Goal: Complete application form

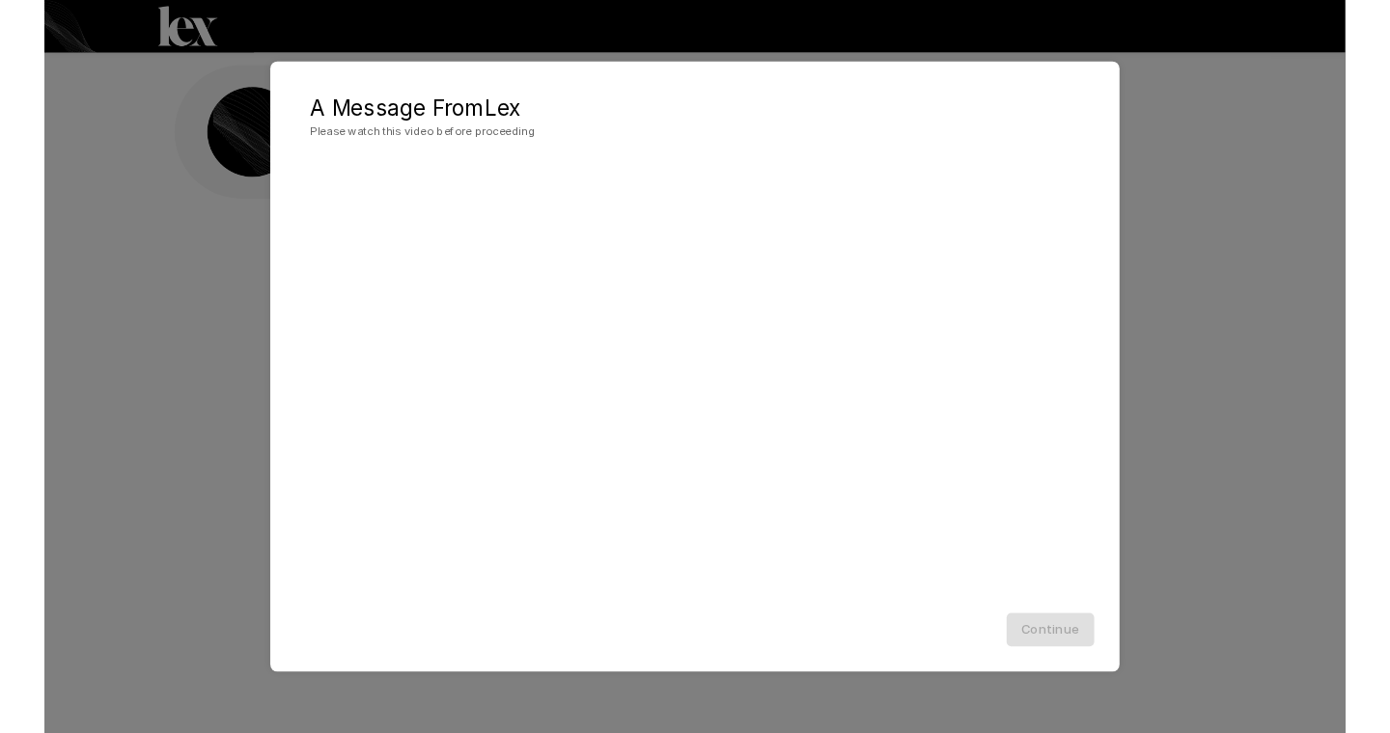
scroll to position [1, 0]
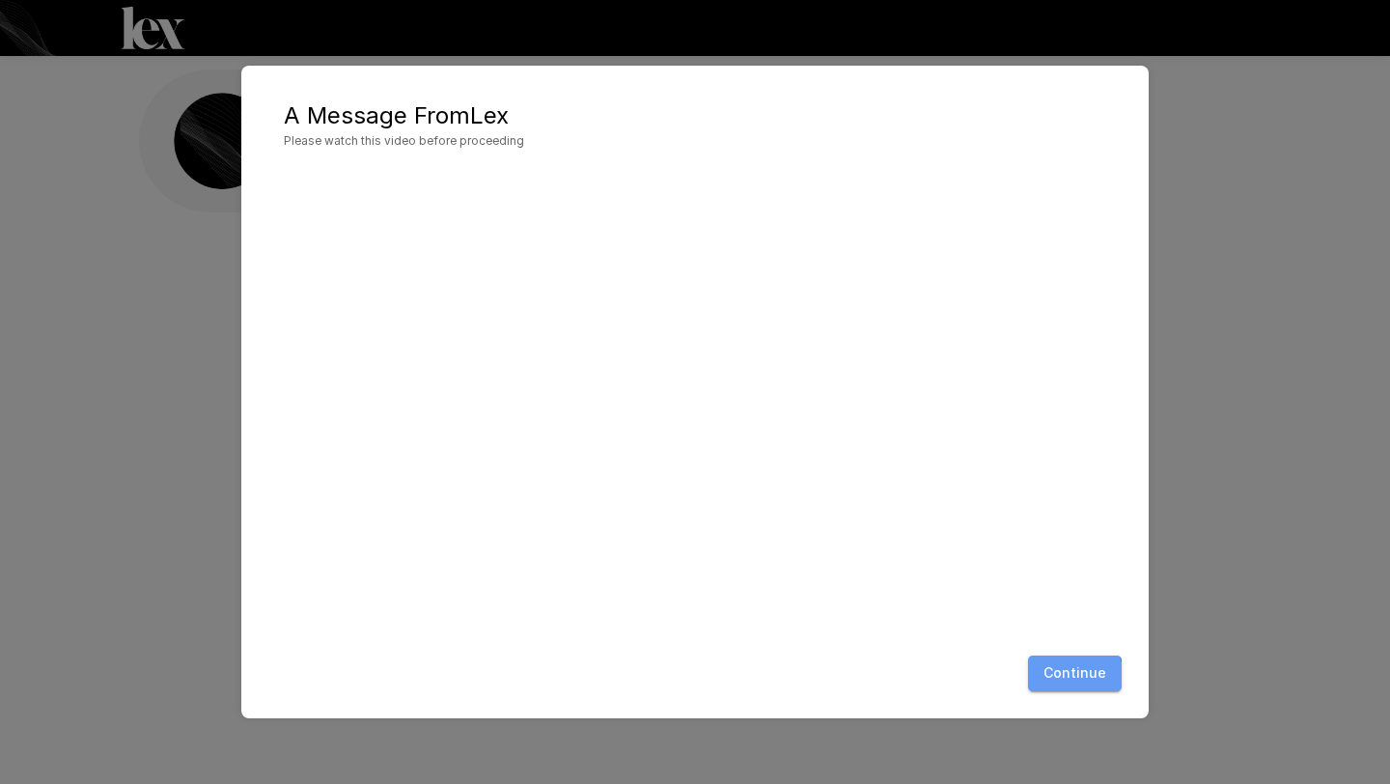
click at [1068, 676] on button "Continue" at bounding box center [1075, 673] width 94 height 36
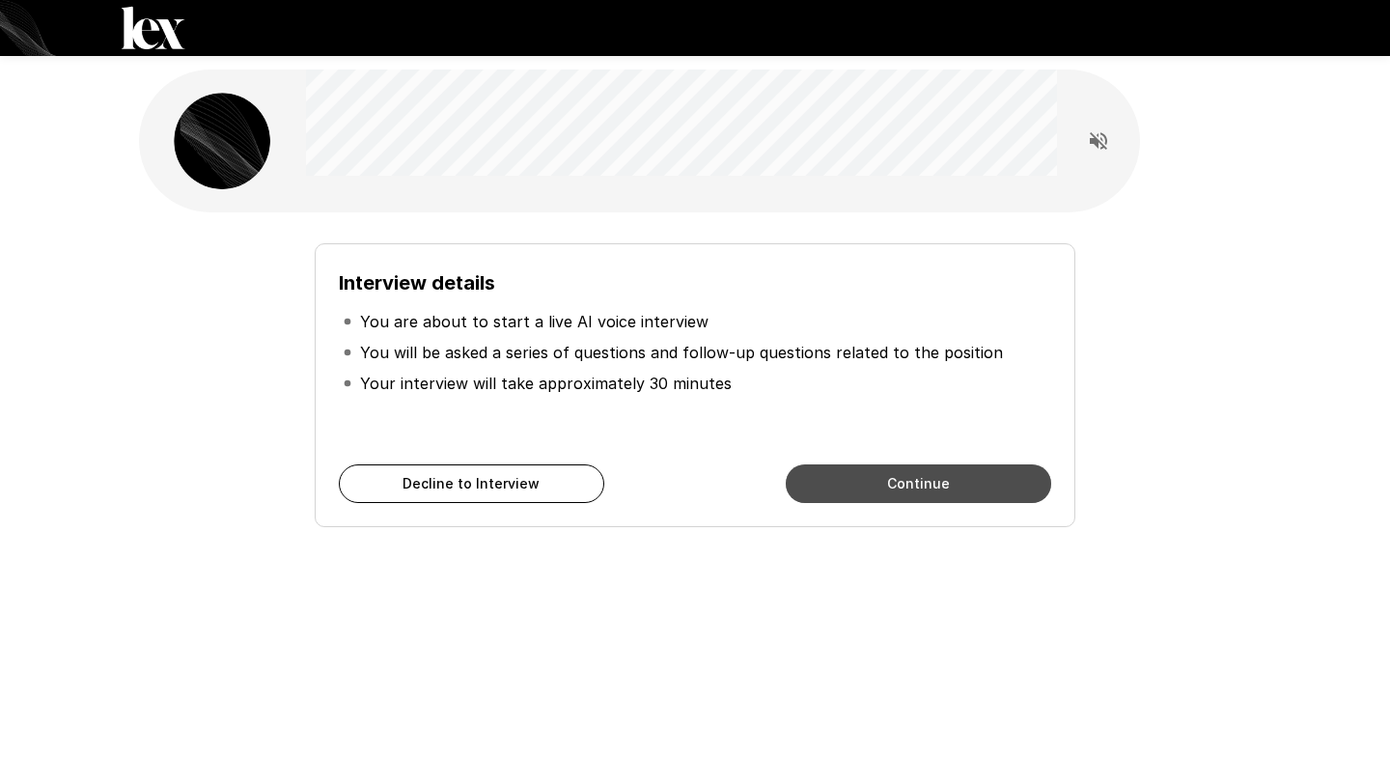
click at [888, 474] on button "Continue" at bounding box center [918, 483] width 265 height 39
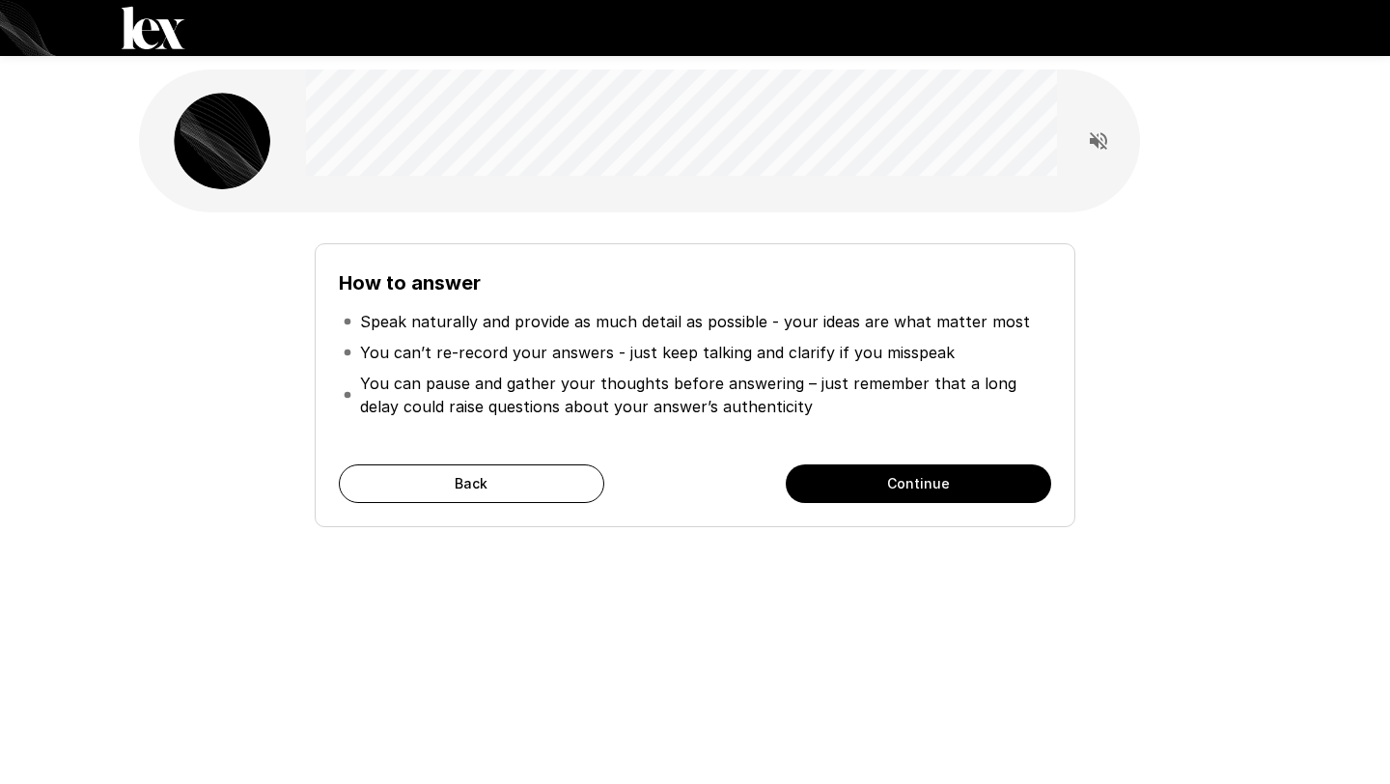
click at [551, 486] on button "Back" at bounding box center [471, 483] width 265 height 39
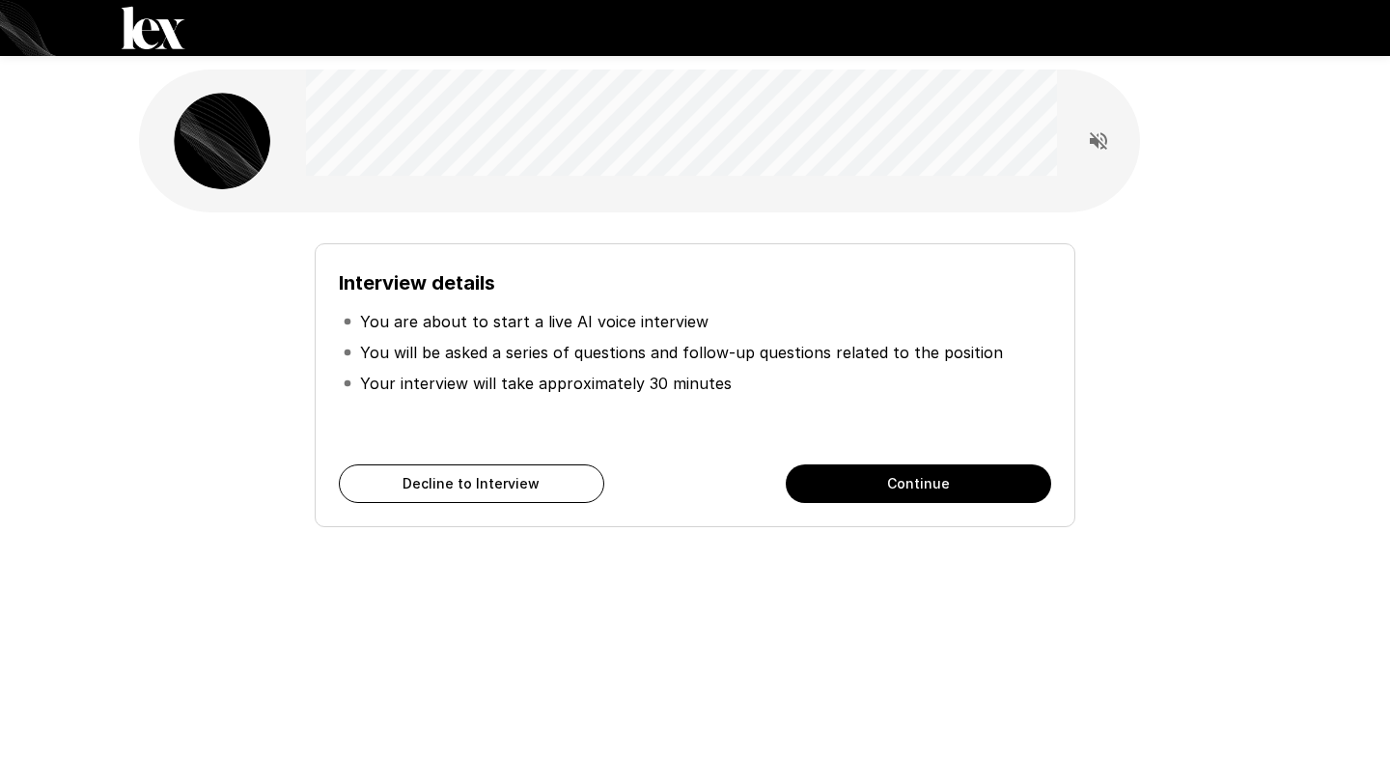
click at [873, 483] on button "Continue" at bounding box center [918, 483] width 265 height 39
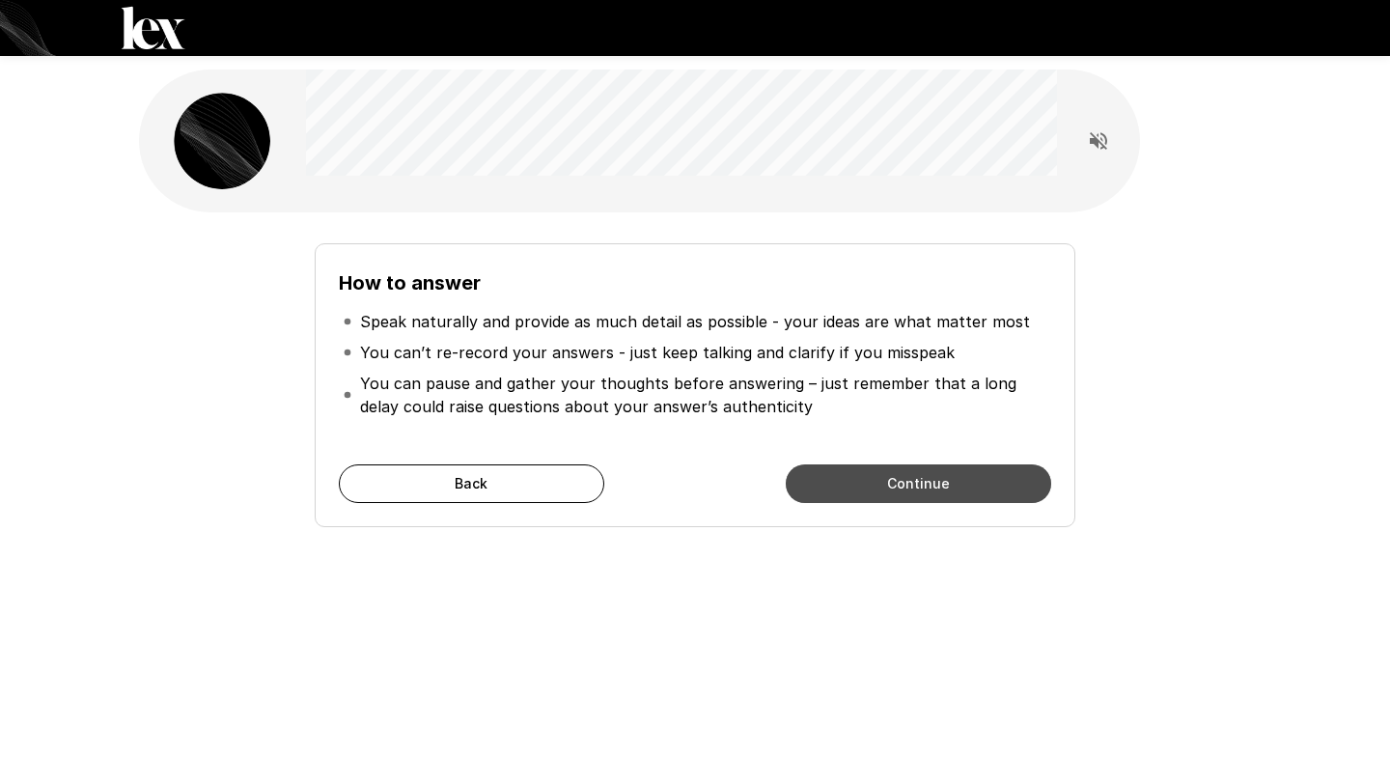
click at [871, 491] on button "Continue" at bounding box center [918, 483] width 265 height 39
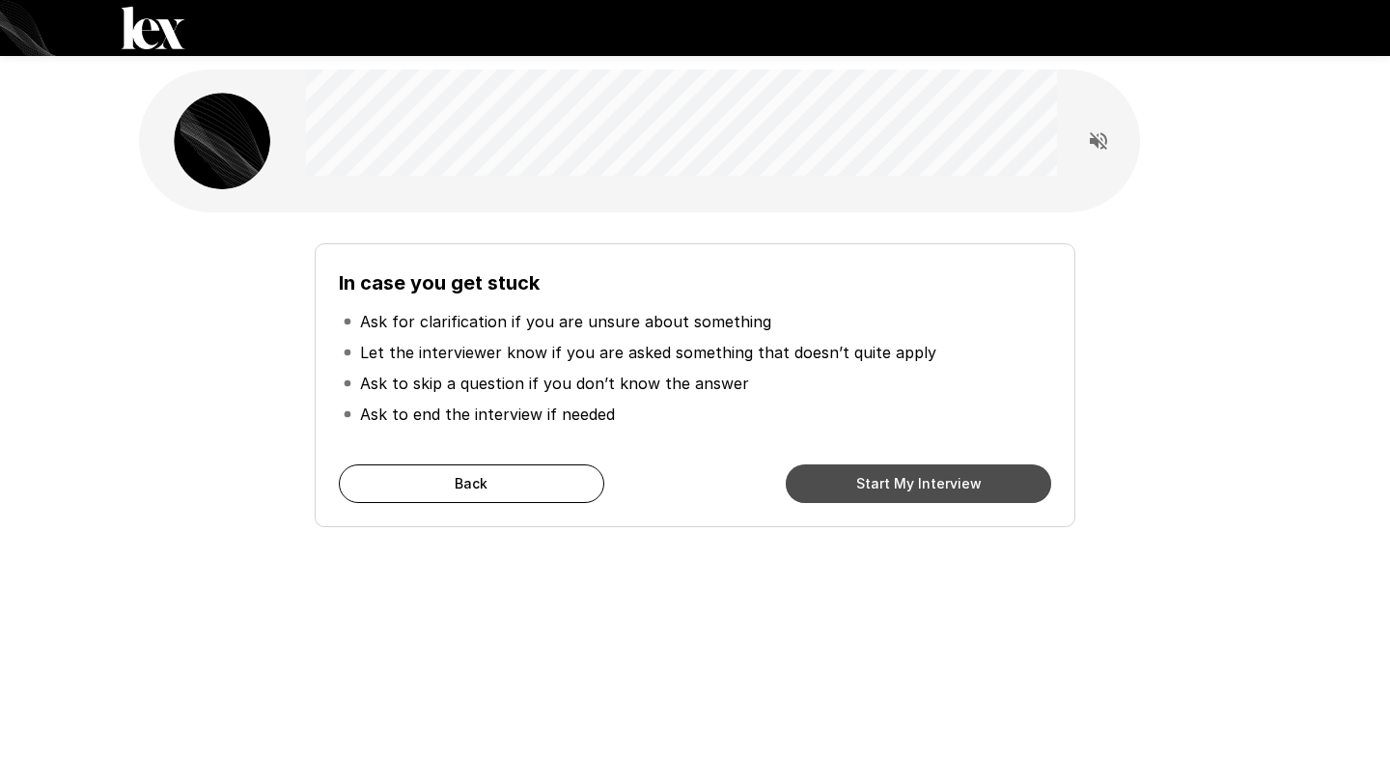
click at [949, 481] on button "Start My Interview" at bounding box center [918, 483] width 265 height 39
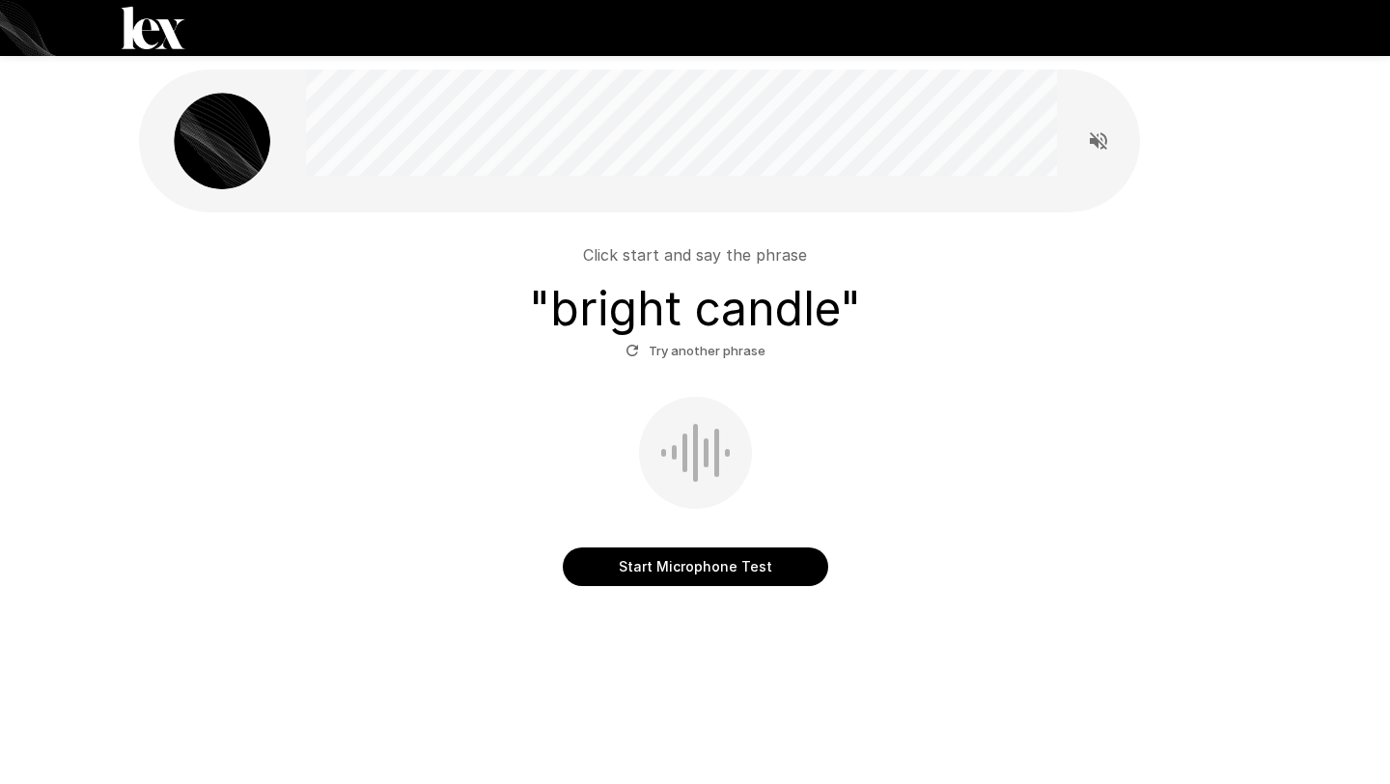
click at [725, 570] on button "Start Microphone Test" at bounding box center [695, 566] width 265 height 39
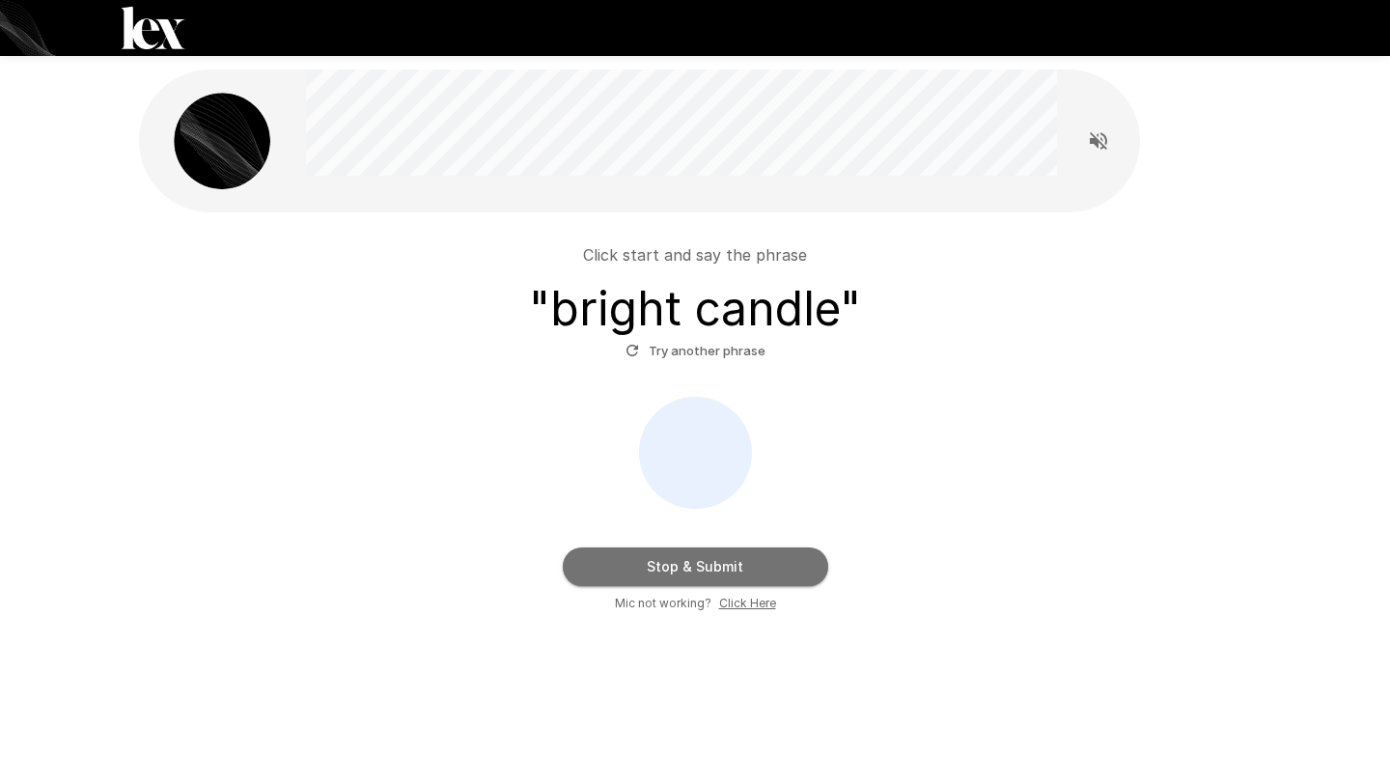
click at [798, 566] on button "Stop & Submit" at bounding box center [695, 566] width 265 height 39
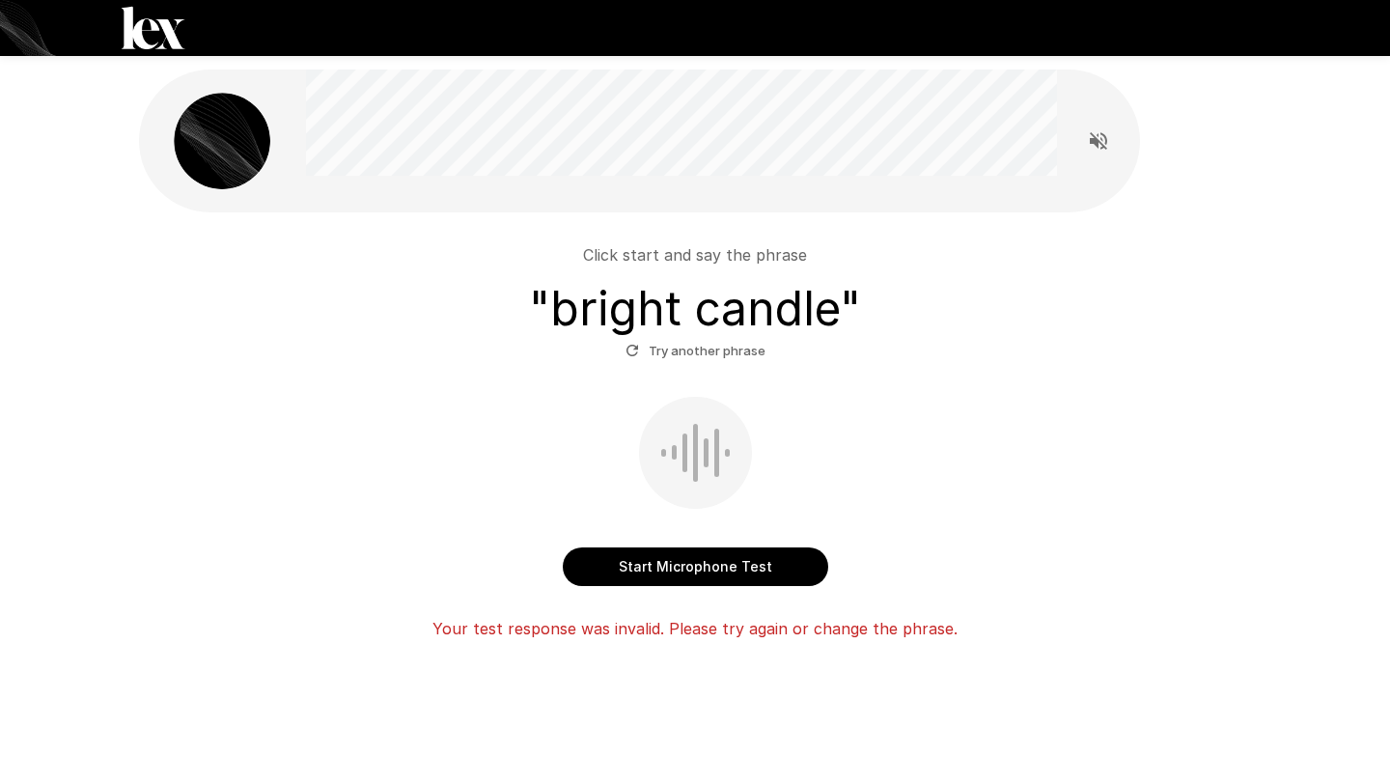
click at [678, 550] on button "Start Microphone Test" at bounding box center [695, 566] width 265 height 39
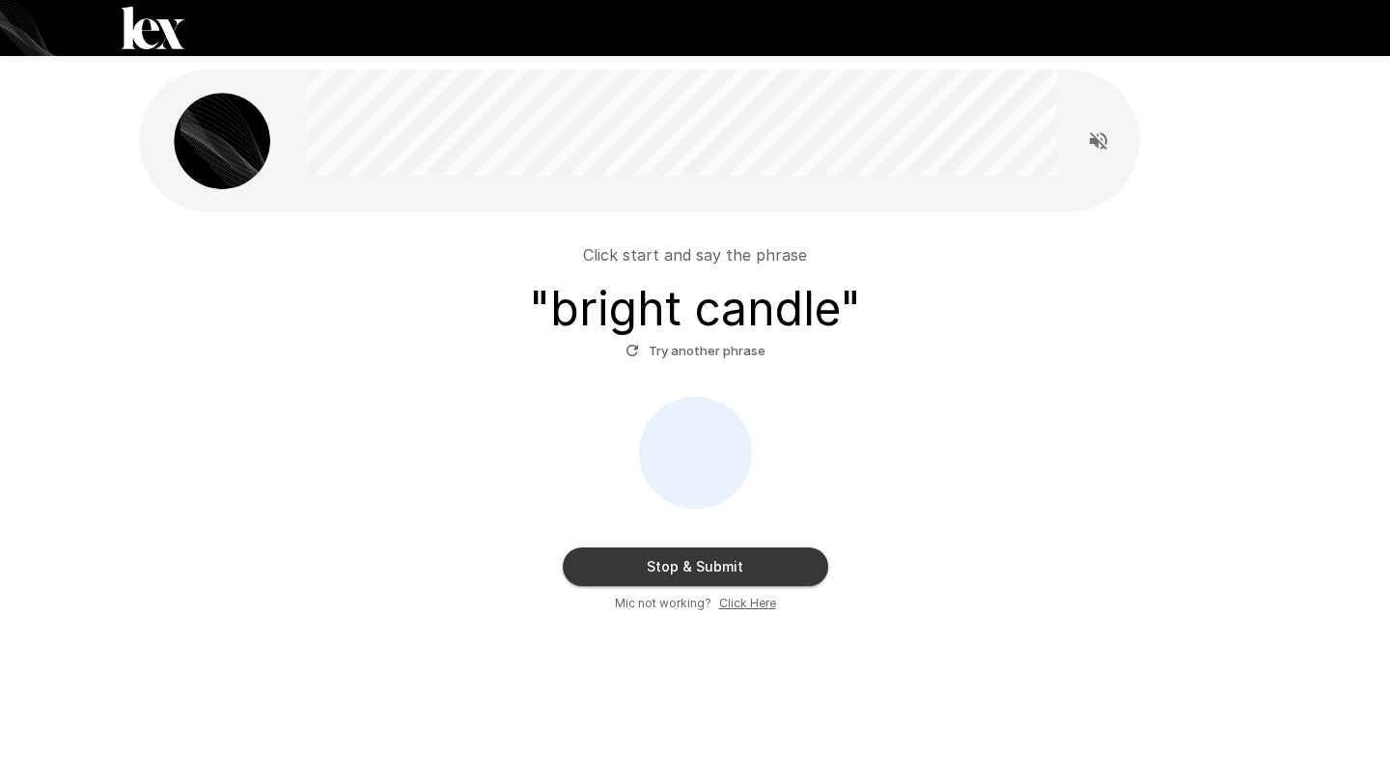
click at [676, 571] on button "Stop & Submit" at bounding box center [695, 566] width 265 height 39
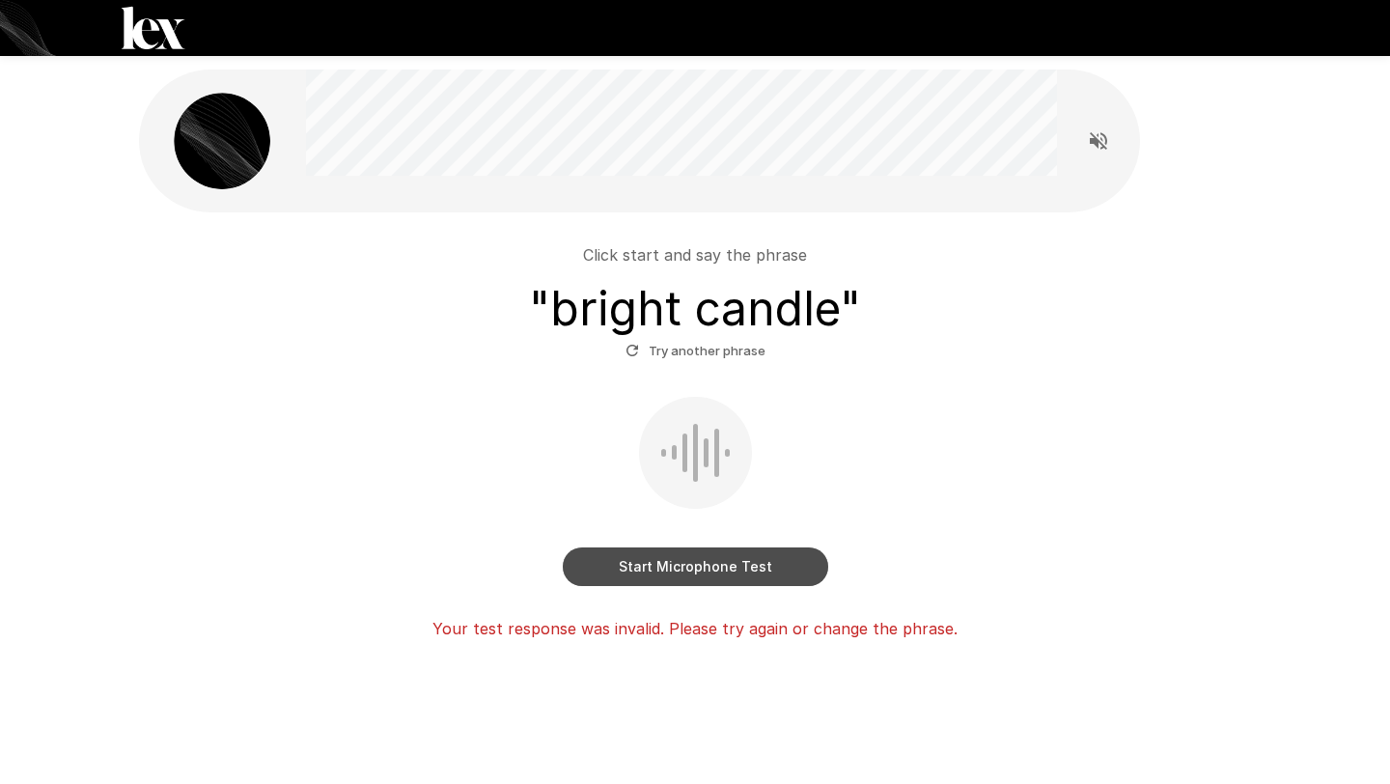
click at [683, 562] on button "Start Microphone Test" at bounding box center [695, 566] width 265 height 39
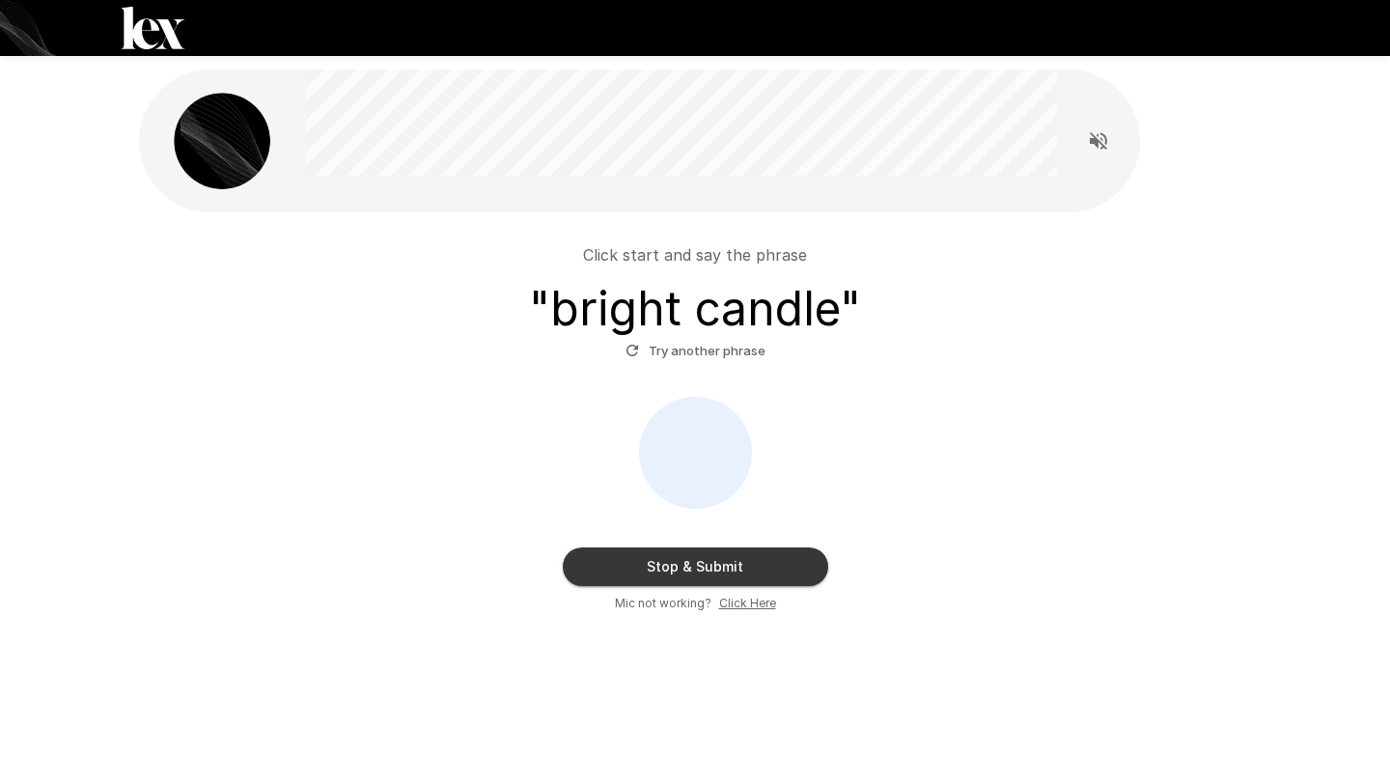
click at [736, 599] on u "Click Here" at bounding box center [747, 602] width 57 height 14
click at [410, 473] on div "Stop & Submit Mic not working? Click Here" at bounding box center [695, 505] width 1096 height 216
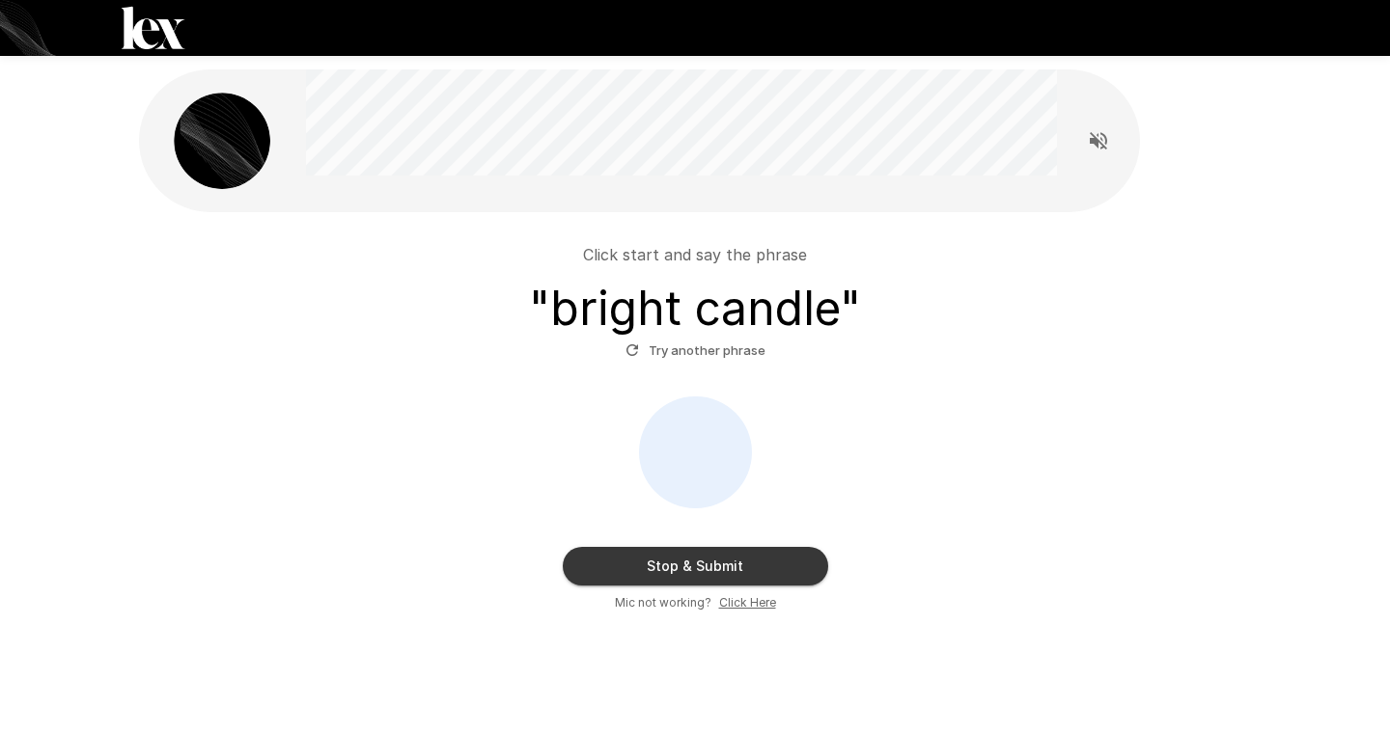
click at [632, 568] on button "Stop & Submit" at bounding box center [695, 566] width 265 height 39
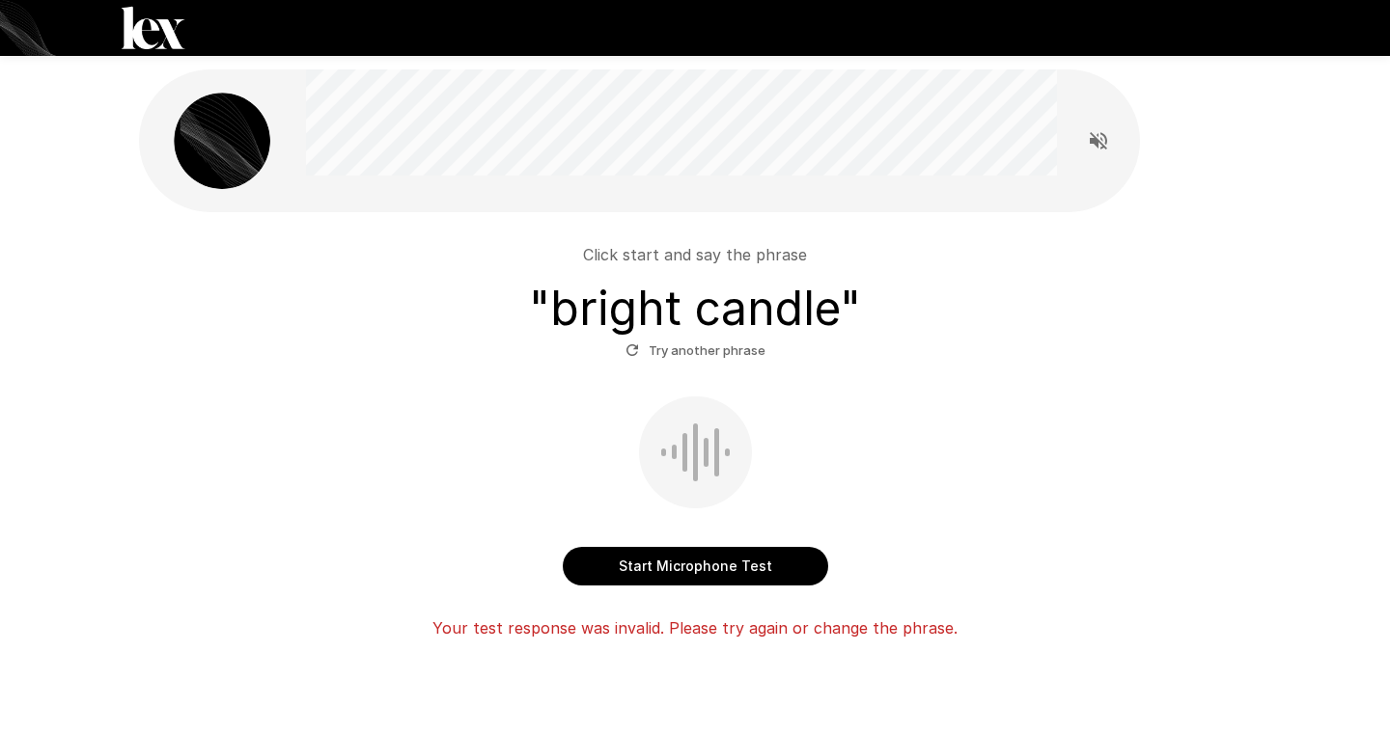
click at [1201, 254] on div "Click start and say the phrase " bright candle " Try another phrase" at bounding box center [695, 304] width 1096 height 123
click at [728, 569] on button "Start Microphone Test" at bounding box center [695, 566] width 265 height 39
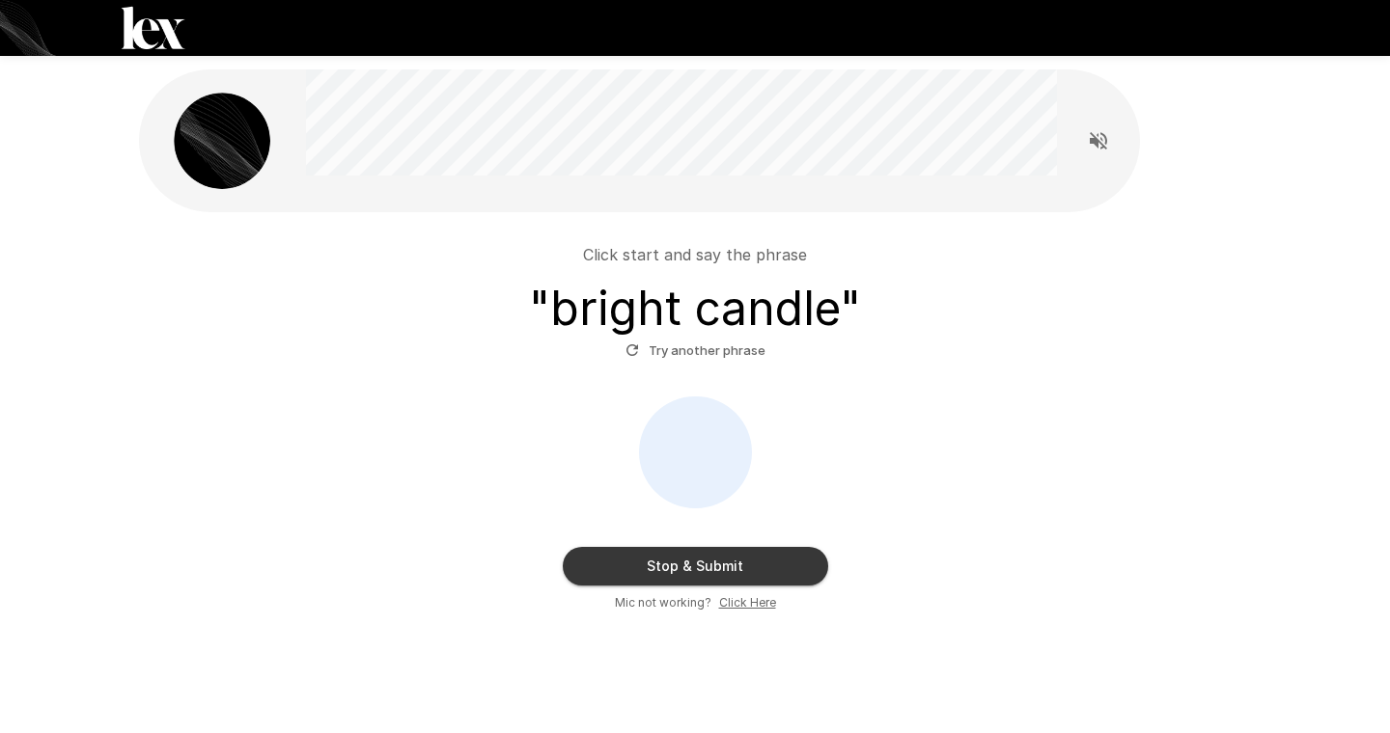
click at [728, 569] on button "Stop & Submit" at bounding box center [695, 566] width 265 height 39
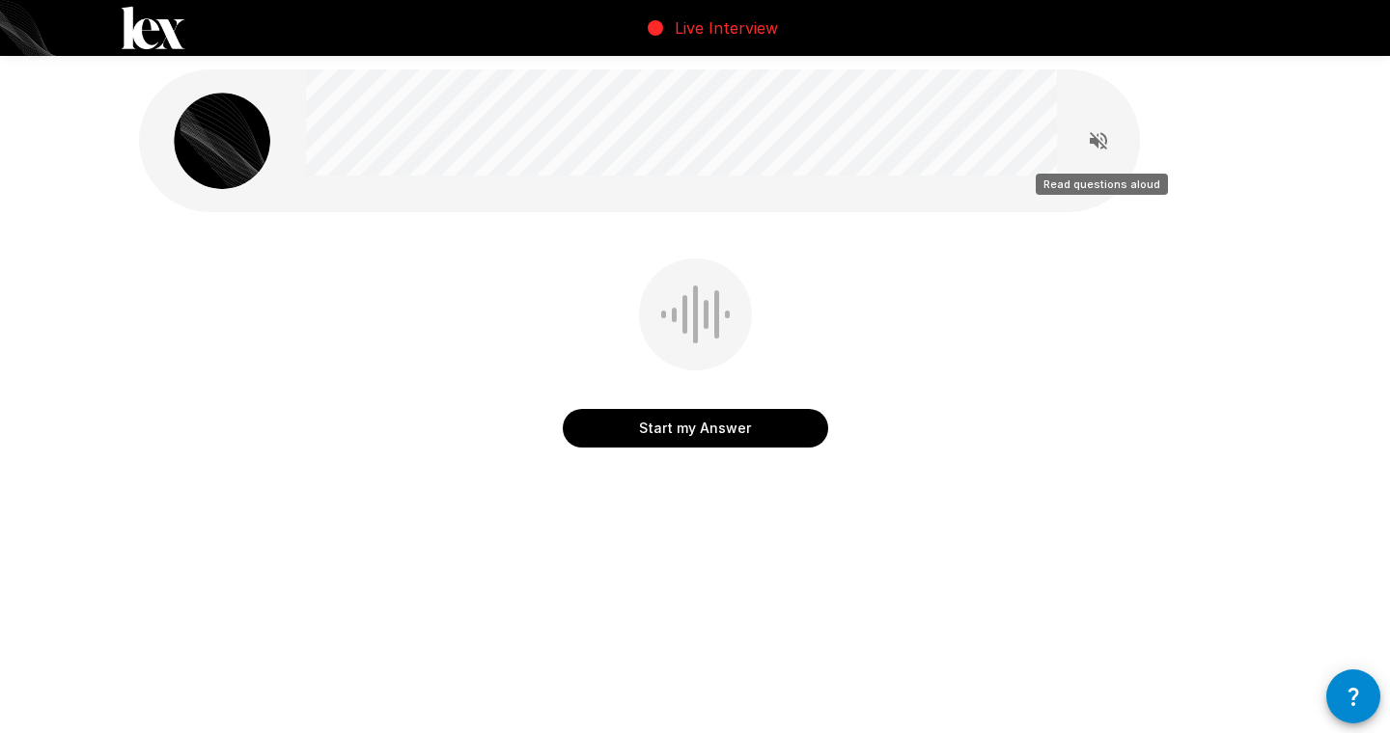
click at [1095, 145] on icon "Read questions aloud" at bounding box center [1098, 140] width 17 height 17
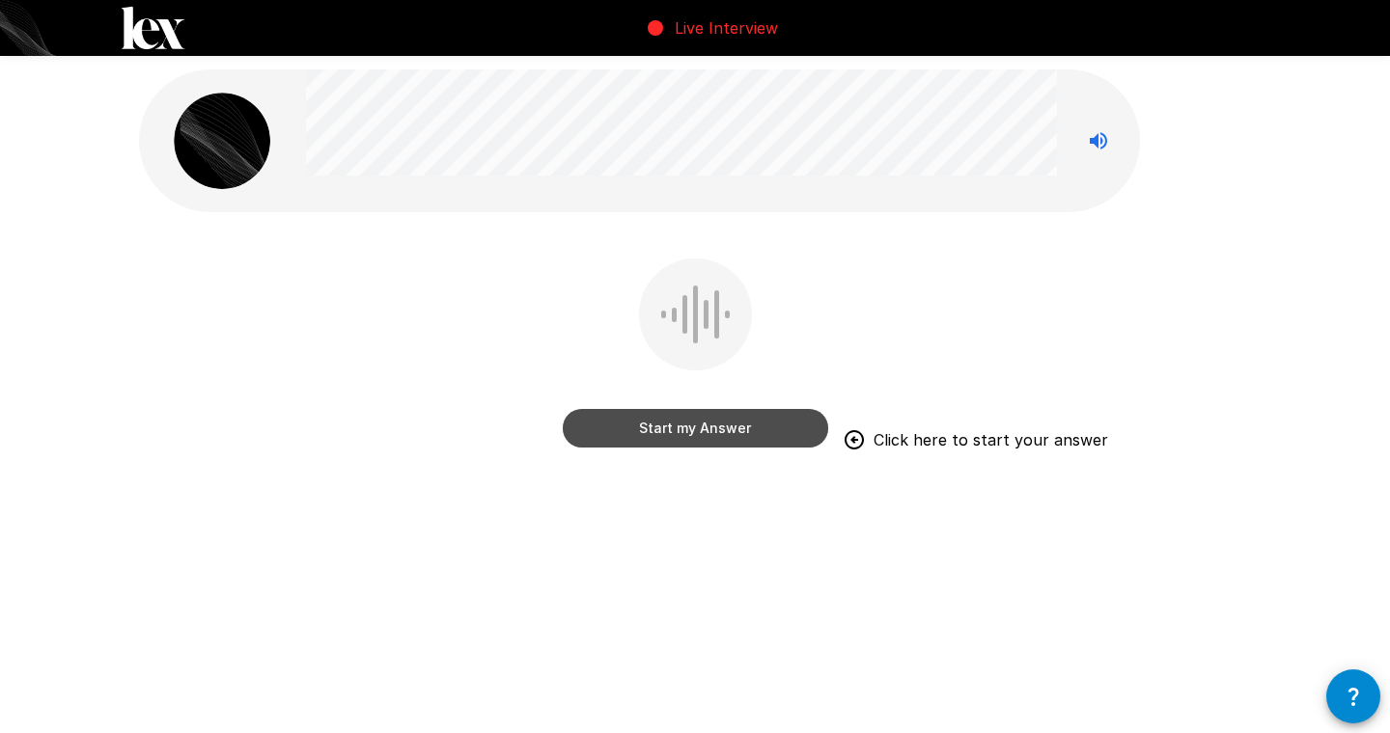
click at [755, 429] on button "Start my Answer" at bounding box center [695, 428] width 265 height 39
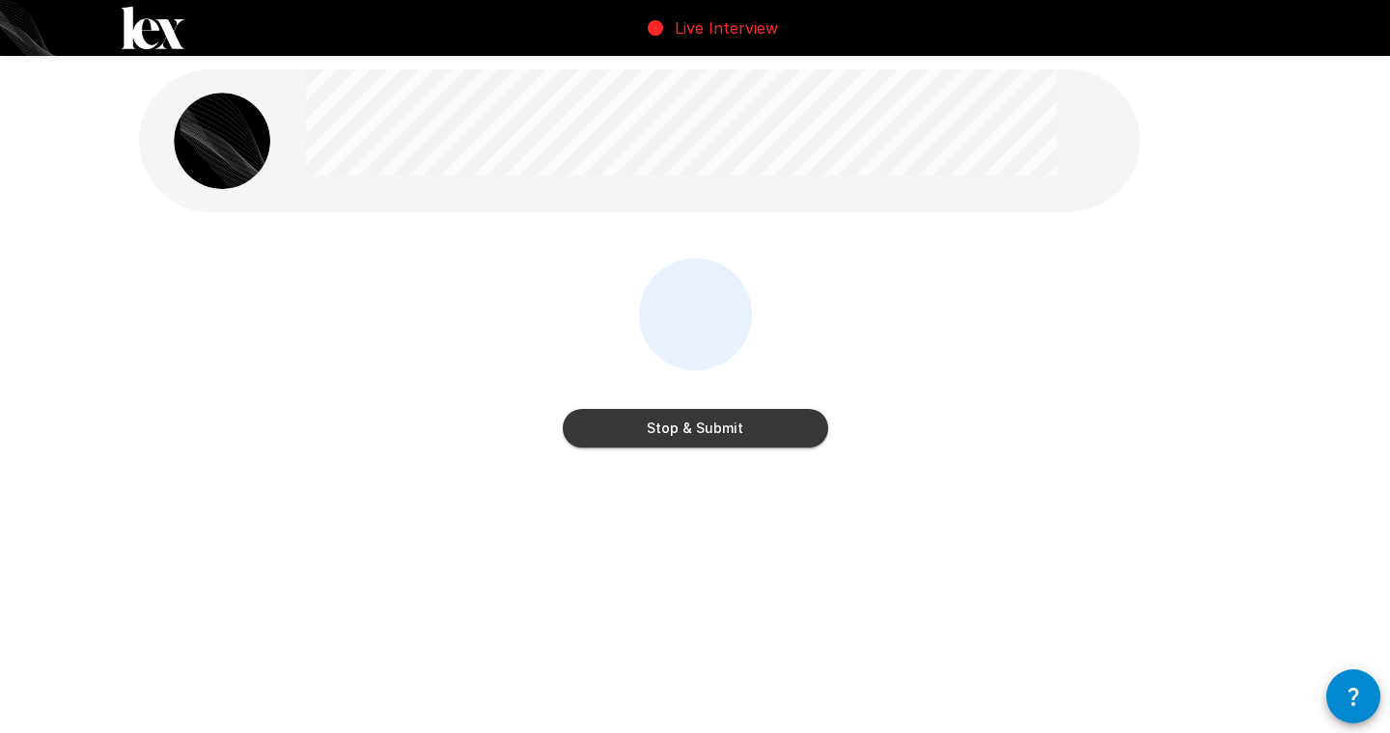
click at [755, 429] on button "Stop & Submit" at bounding box center [695, 428] width 265 height 39
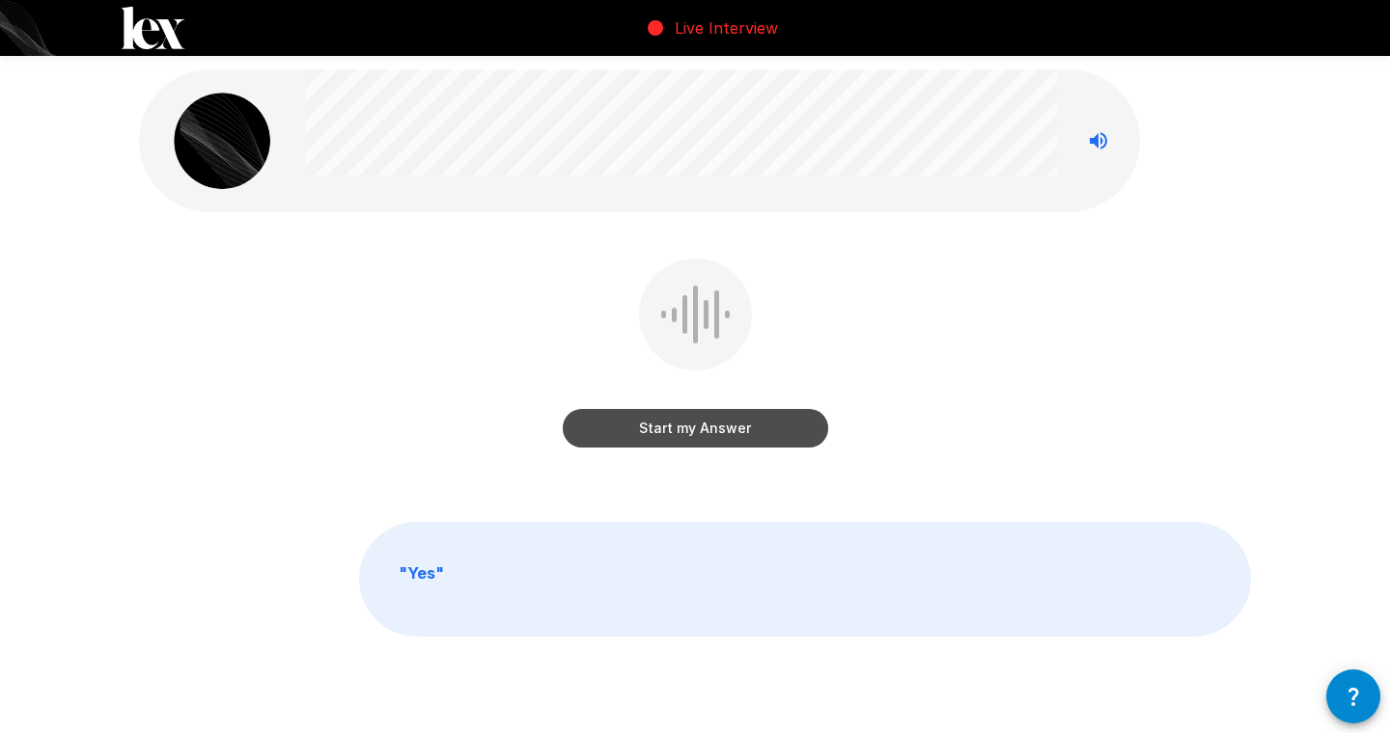
click at [755, 429] on button "Start my Answer" at bounding box center [695, 428] width 265 height 39
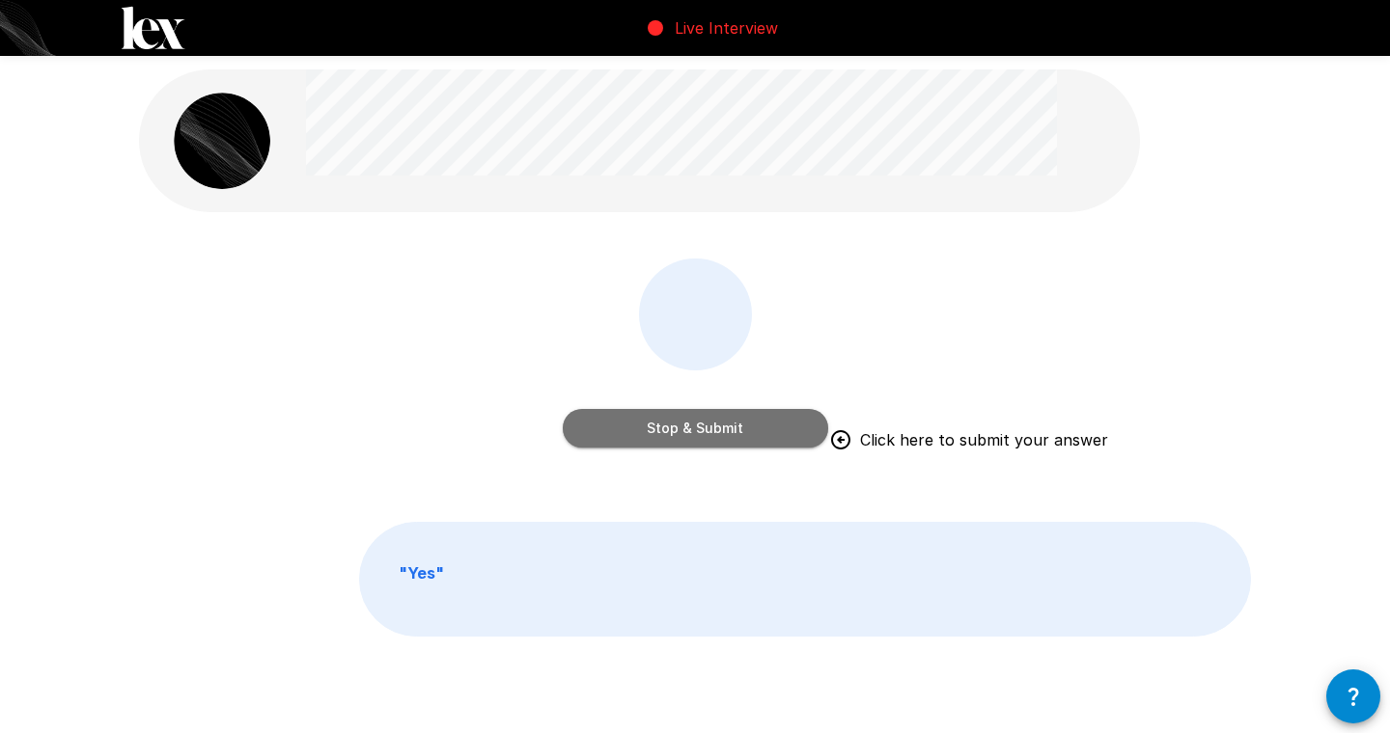
click at [774, 421] on button "Stop & Submit" at bounding box center [695, 428] width 265 height 39
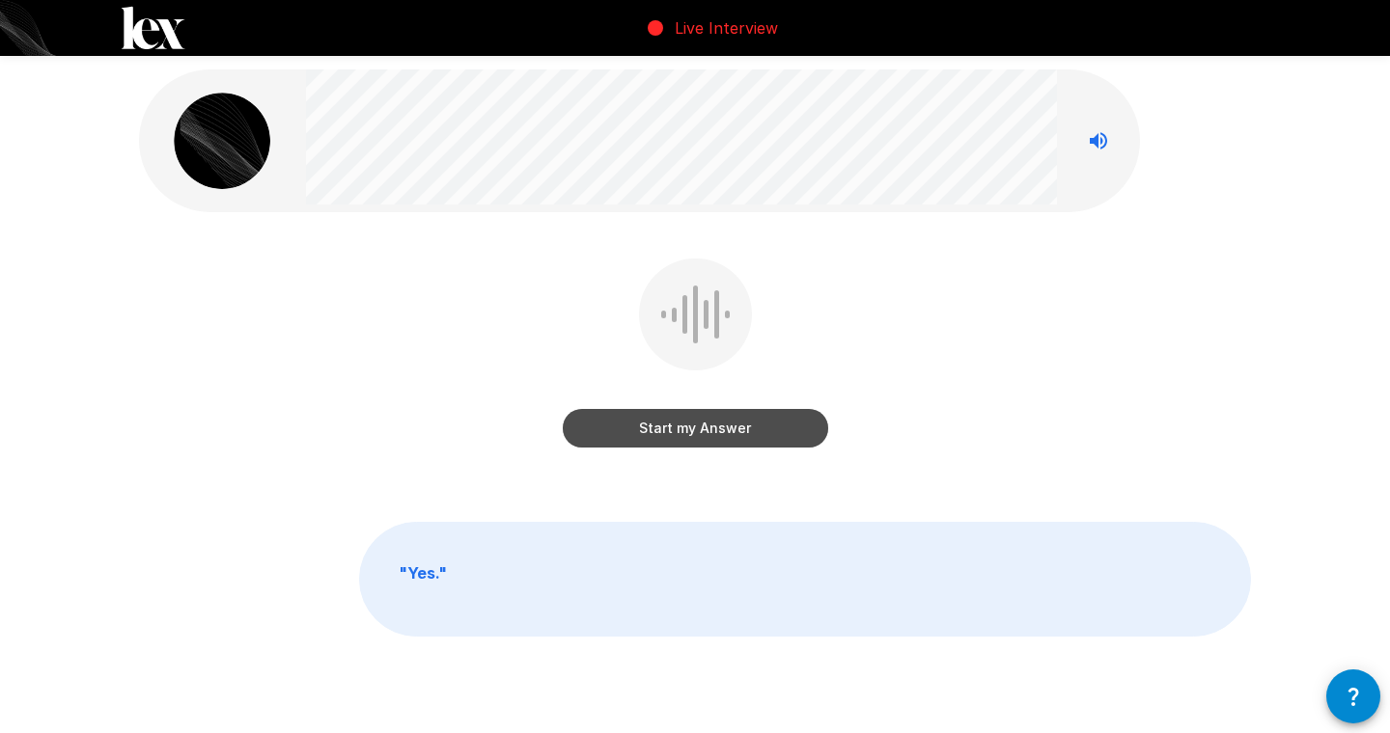
click at [753, 426] on button "Start my Answer" at bounding box center [695, 428] width 265 height 39
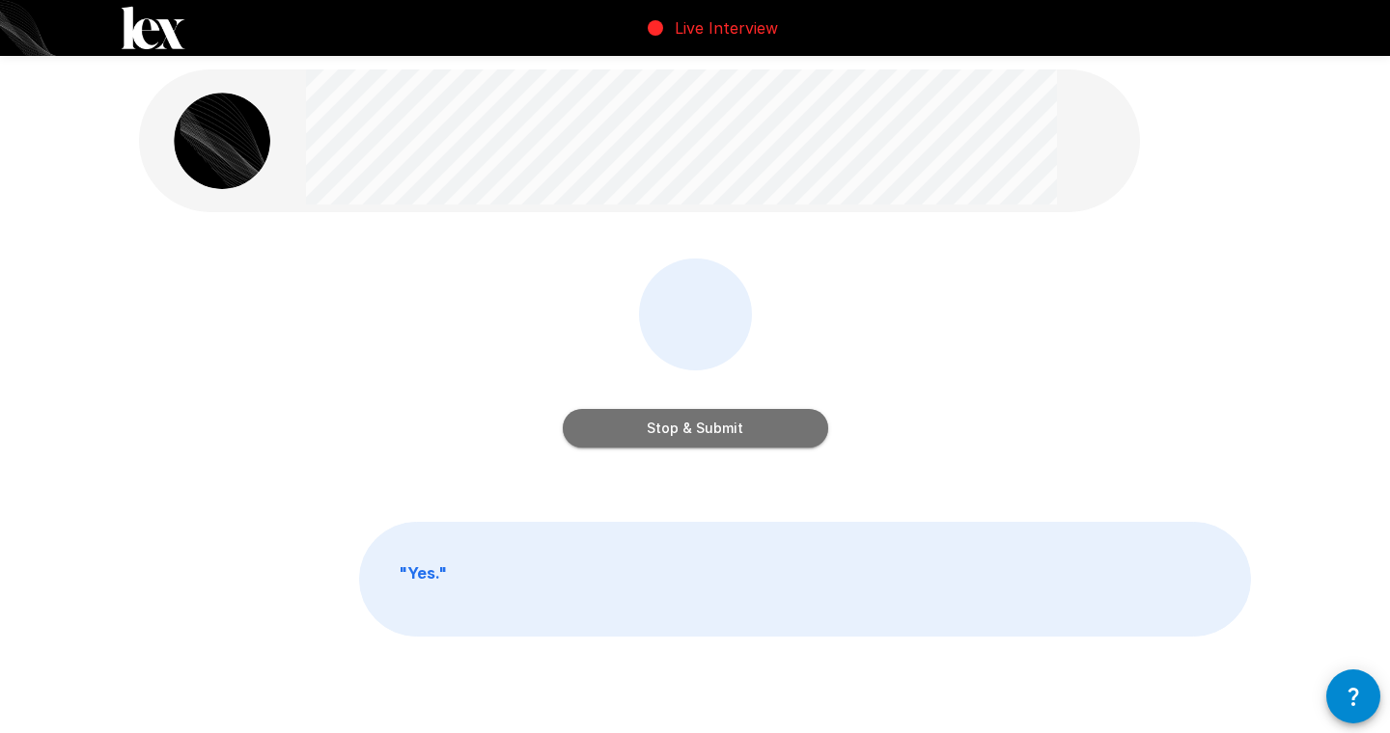
click at [742, 427] on button "Stop & Submit" at bounding box center [695, 428] width 265 height 39
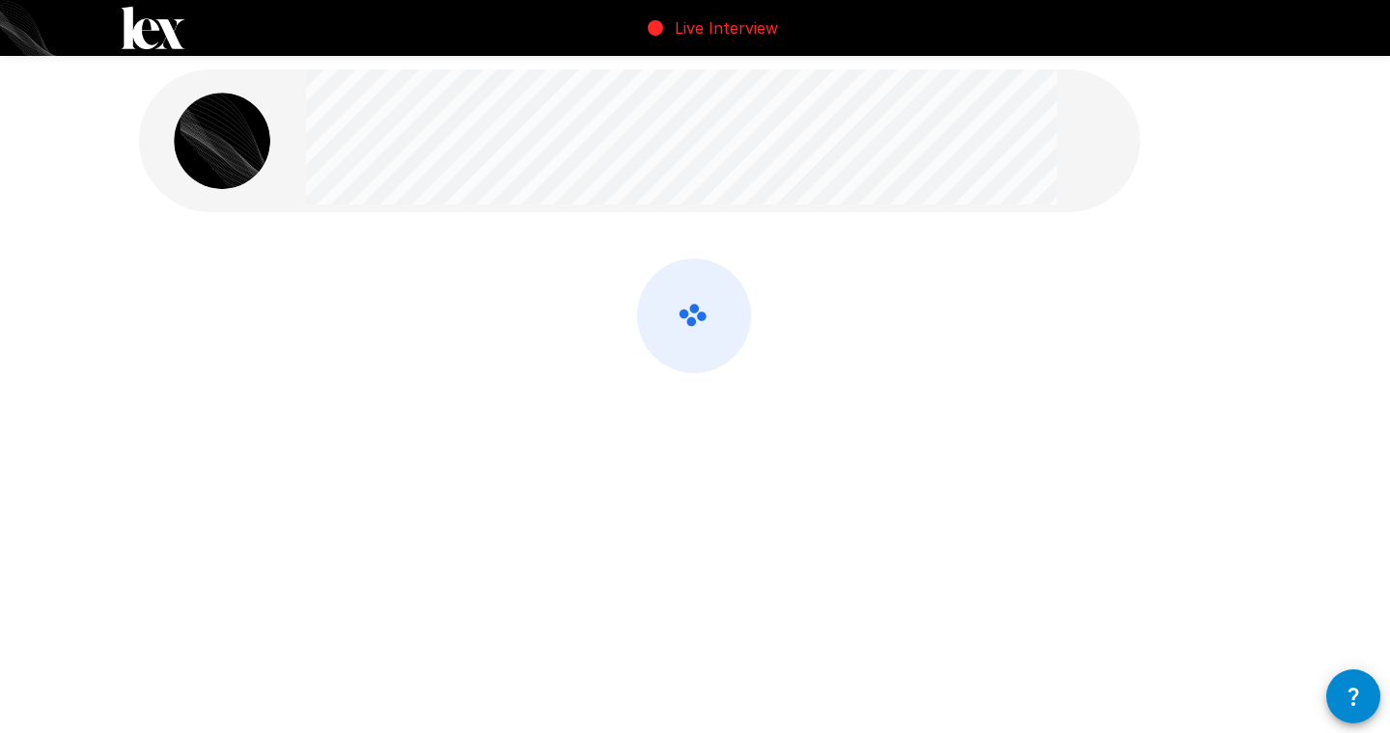
click at [999, 303] on div at bounding box center [695, 367] width 1112 height 217
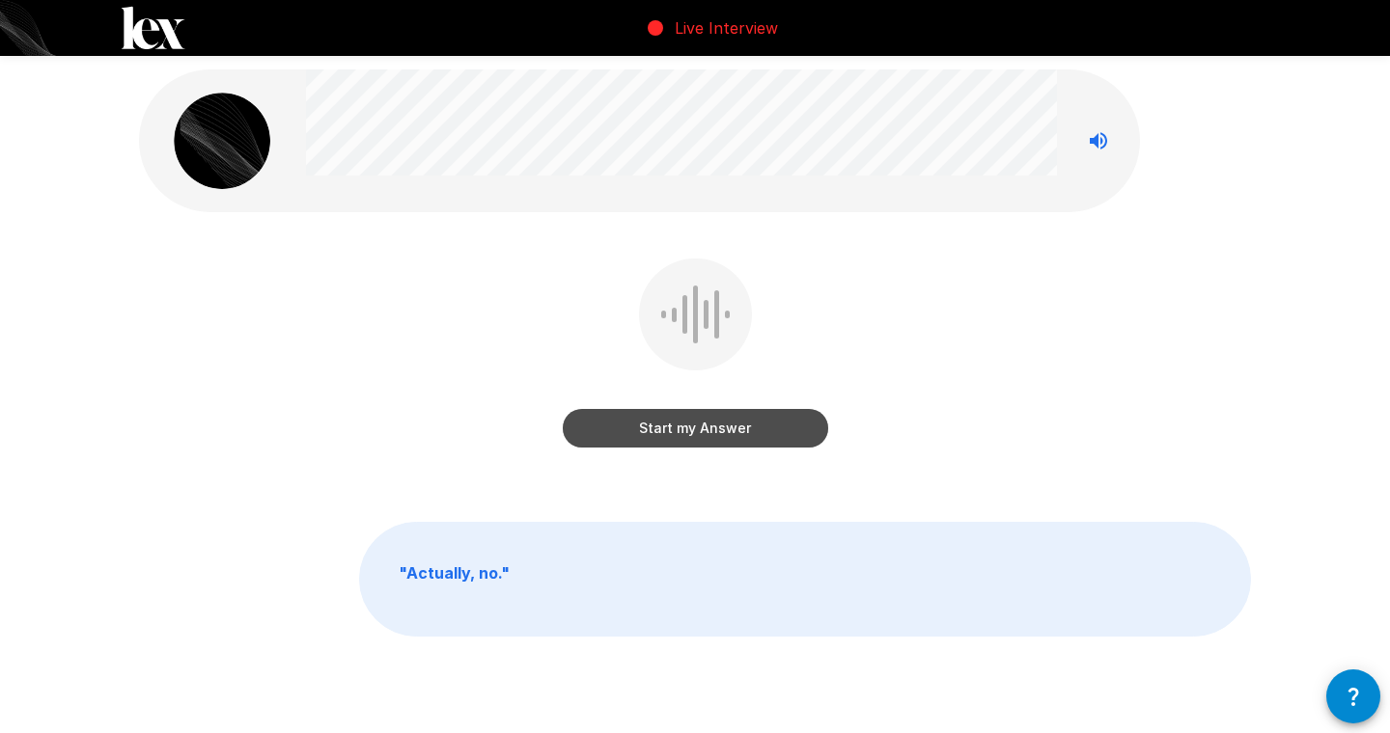
click at [770, 428] on button "Start my Answer" at bounding box center [695, 428] width 265 height 39
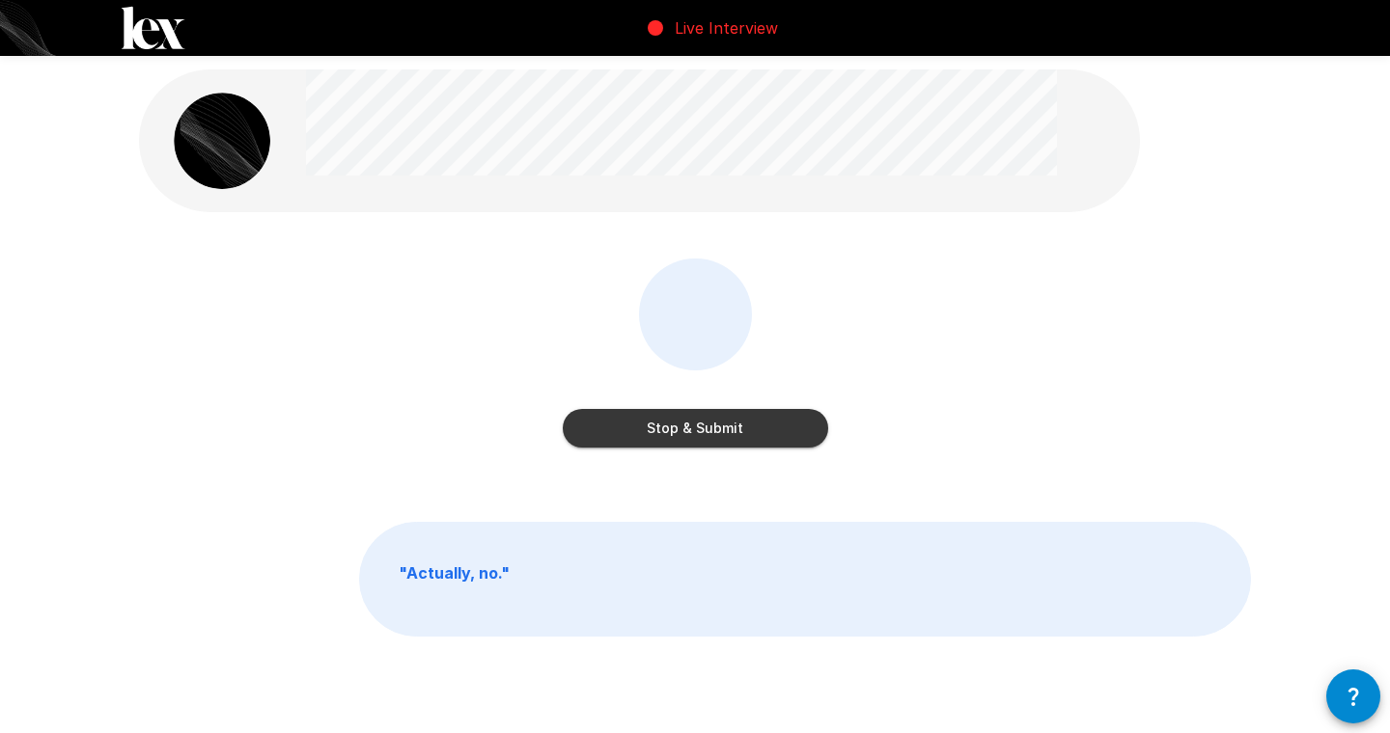
click at [770, 428] on button "Stop & Submit" at bounding box center [695, 428] width 265 height 39
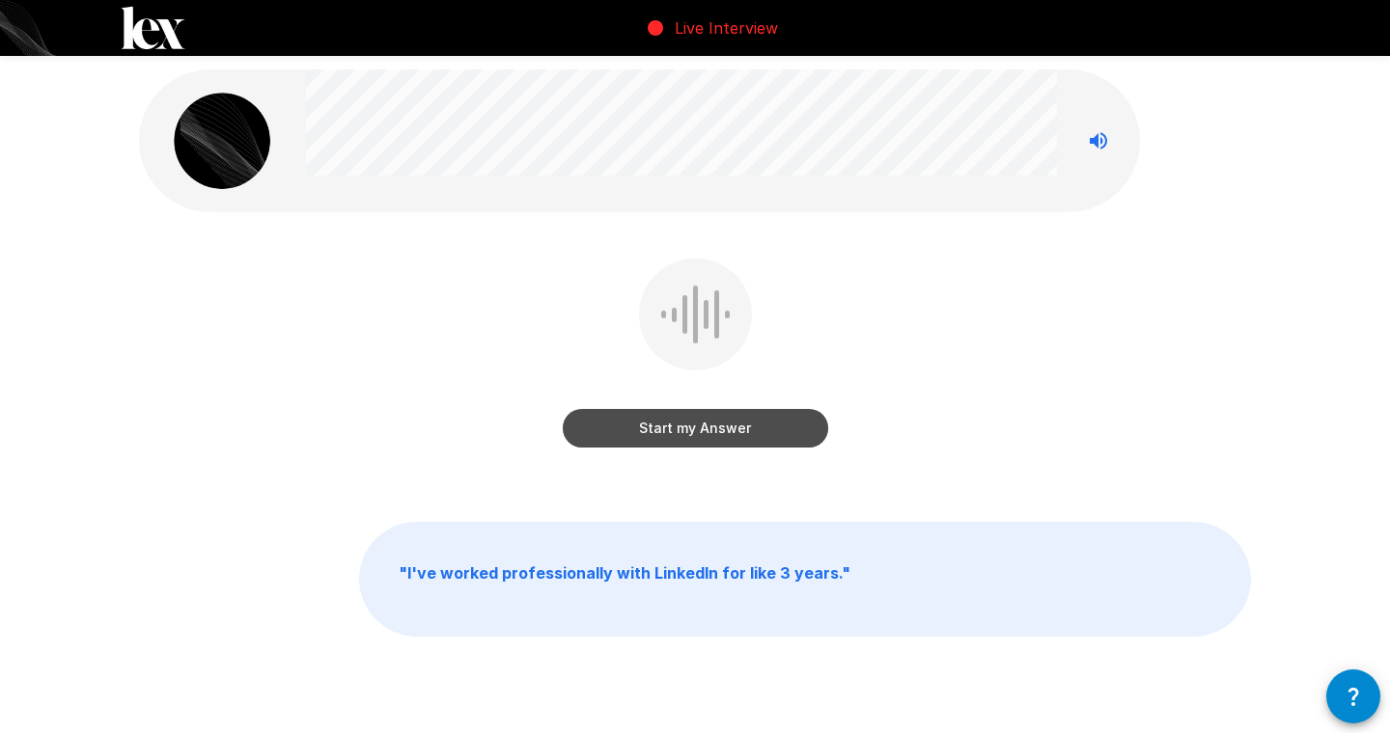
click at [763, 438] on button "Start my Answer" at bounding box center [695, 428] width 265 height 39
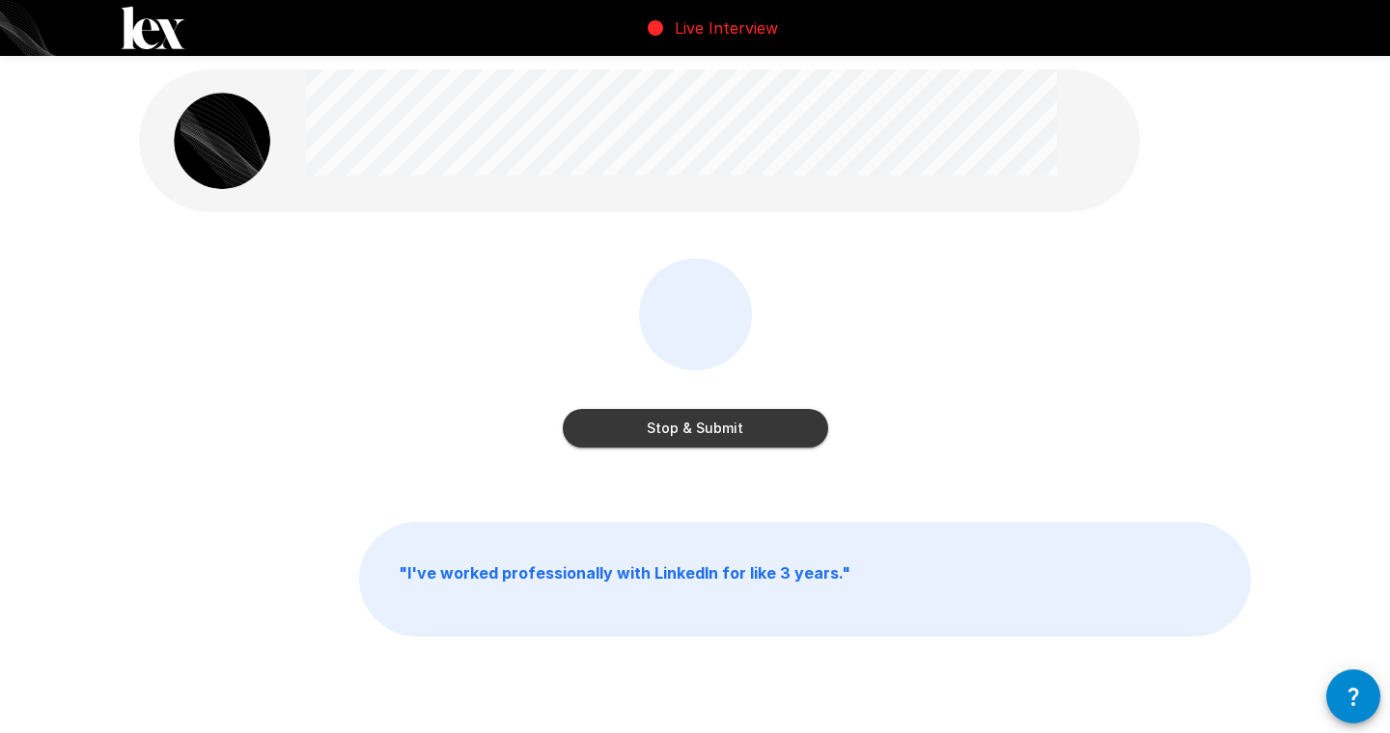
click at [763, 437] on button "Stop & Submit" at bounding box center [695, 428] width 265 height 39
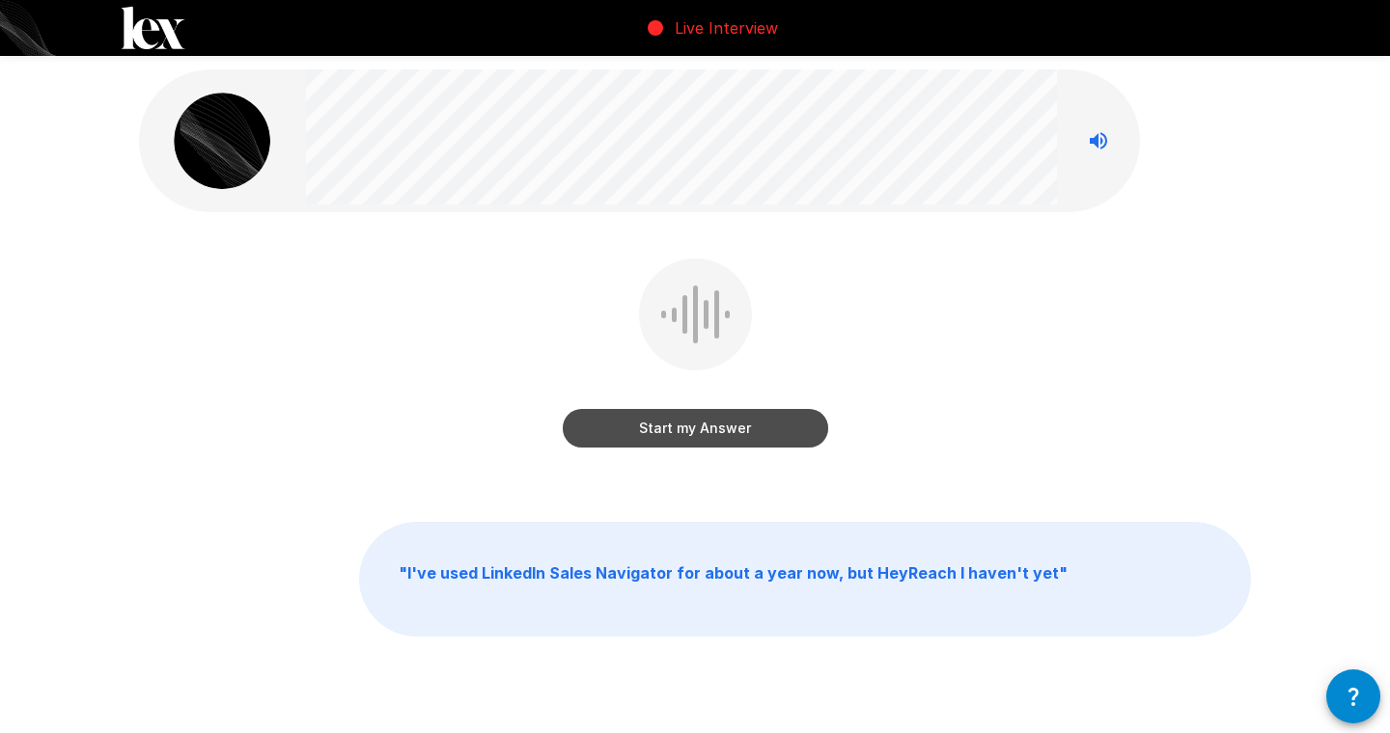
click at [763, 437] on button "Start my Answer" at bounding box center [695, 428] width 265 height 39
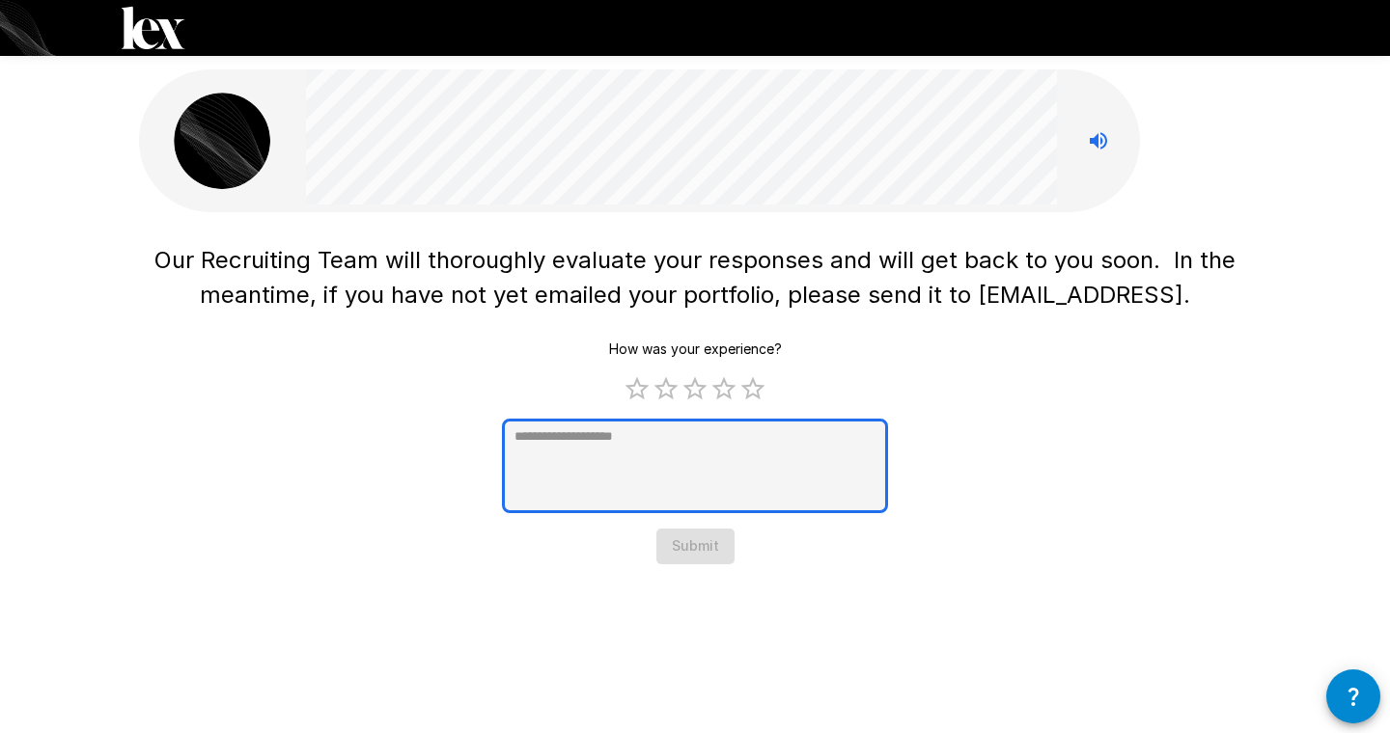
click at [702, 453] on textarea at bounding box center [695, 466] width 386 height 95
click at [693, 547] on div "How was your experience? 1 Star 2 Stars 3 Stars 4 Stars 5 Stars Empty * Submit" at bounding box center [695, 448] width 386 height 233
click at [702, 450] on textarea at bounding box center [695, 466] width 386 height 95
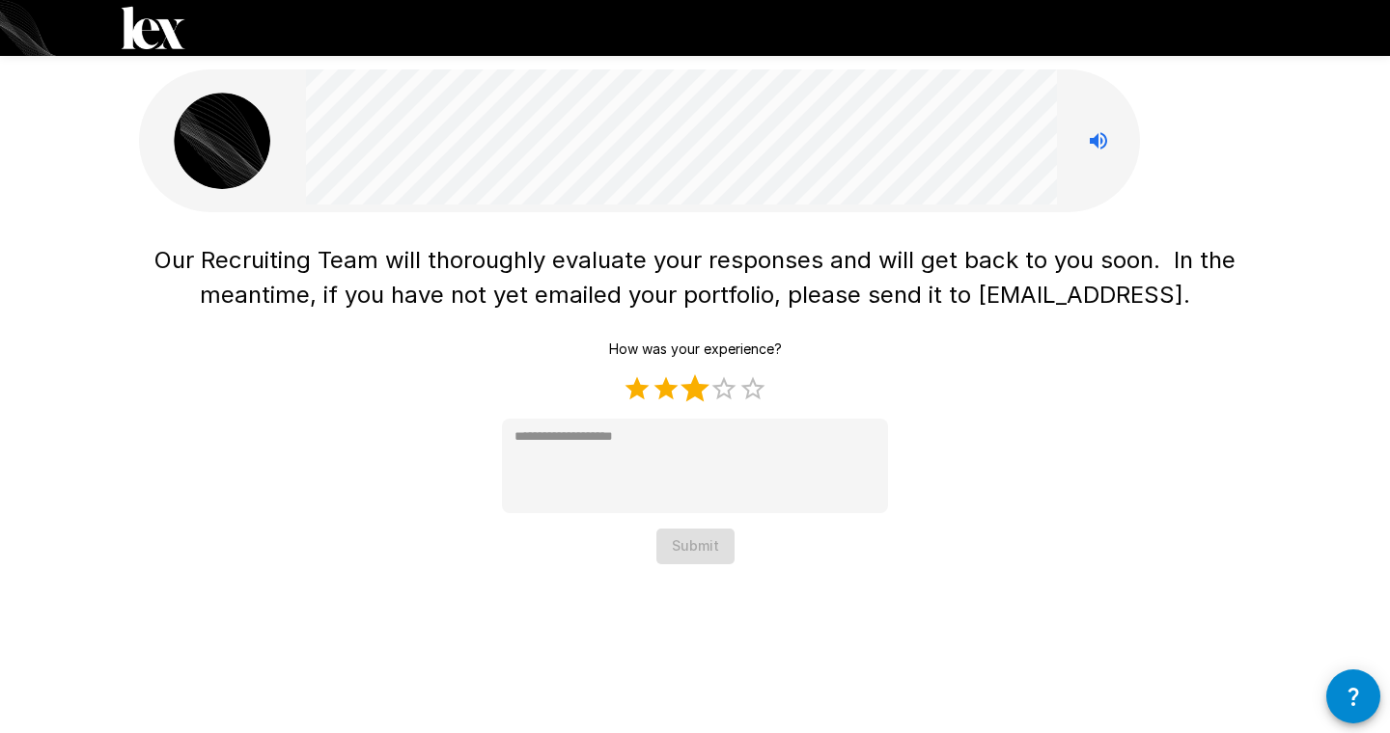
click at [690, 391] on label "3 Stars" at bounding box center [694, 388] width 29 height 29
type textarea "*"
click at [712, 558] on button "Submit" at bounding box center [695, 547] width 78 height 36
